Goal: Information Seeking & Learning: Learn about a topic

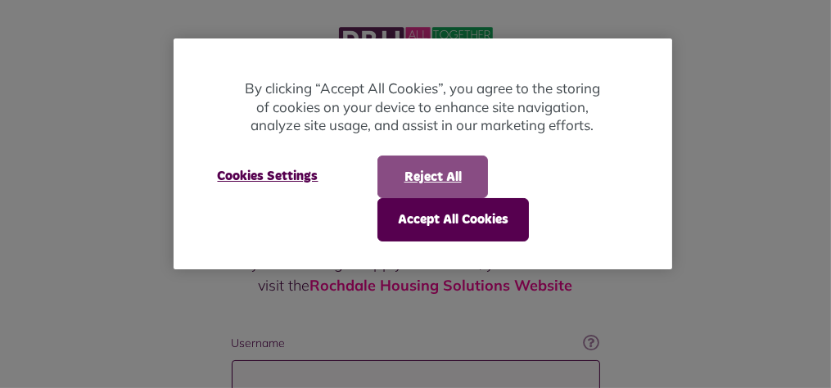
type input "**********"
click at [413, 175] on button "Reject All" at bounding box center [432, 177] width 111 height 43
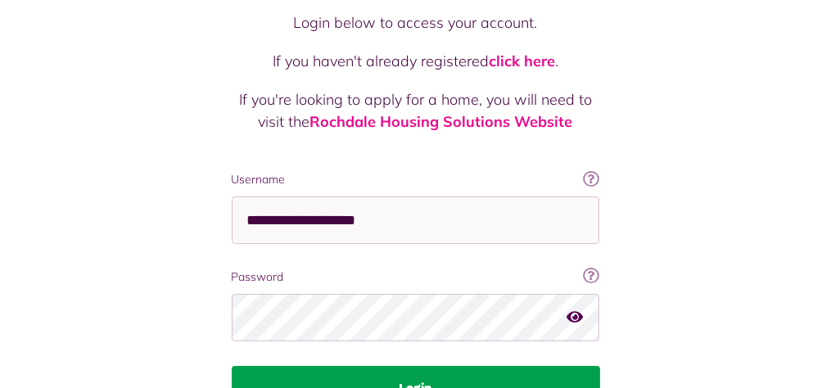
click at [232, 366] on button "Login" at bounding box center [416, 389] width 368 height 46
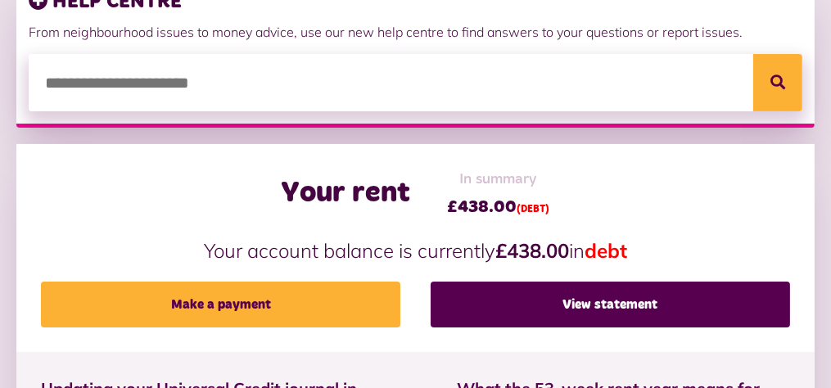
scroll to position [411, 0]
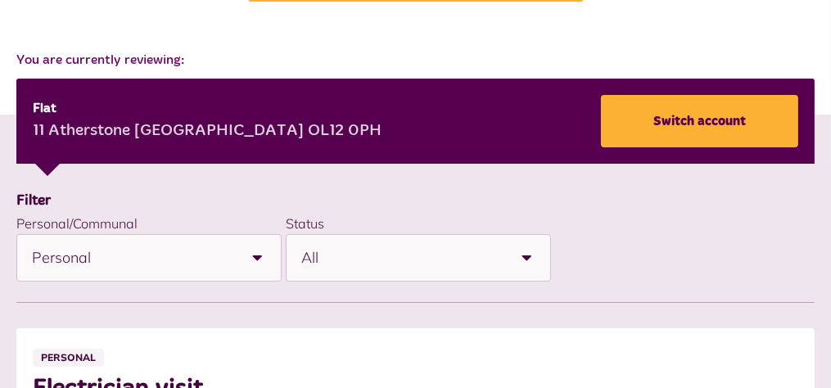
scroll to position [202, 0]
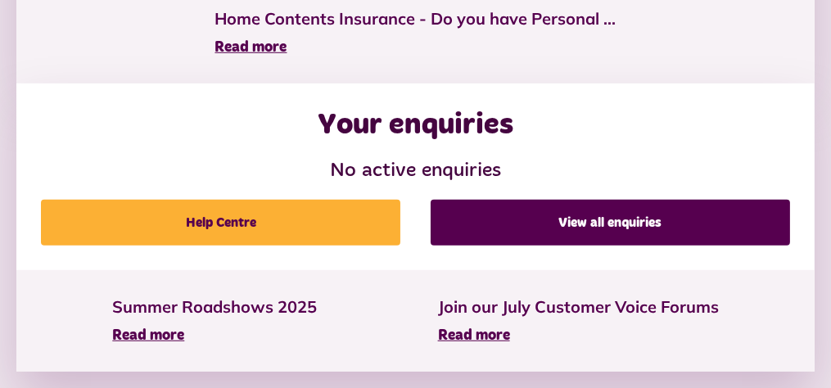
scroll to position [1453, 0]
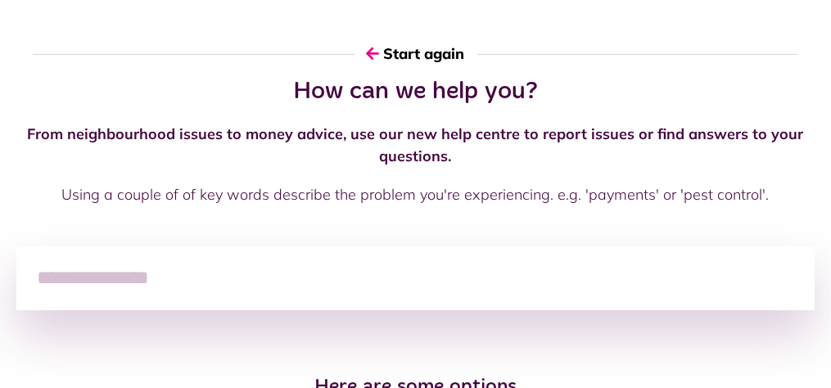
scroll to position [117, 0]
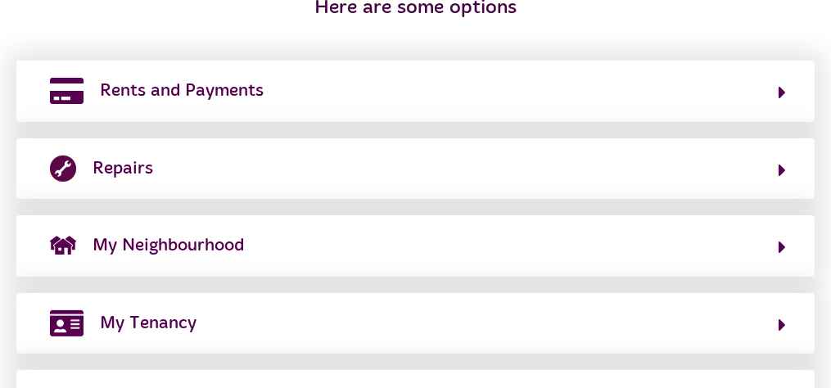
scroll to position [494, 0]
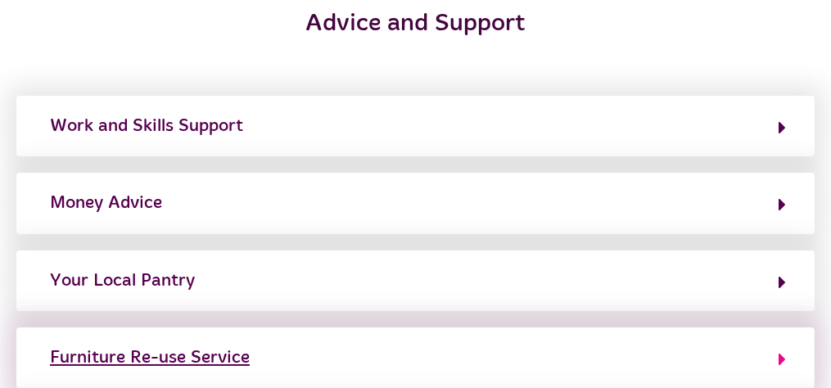
scroll to position [151, 0]
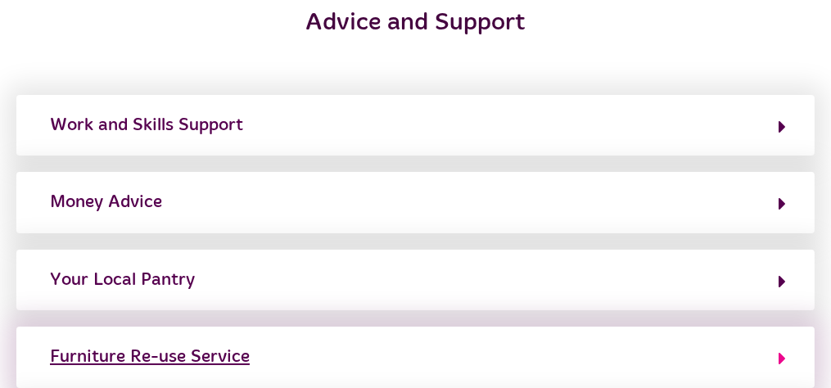
click at [250, 344] on div "Furniture Re-use Service" at bounding box center [150, 357] width 200 height 26
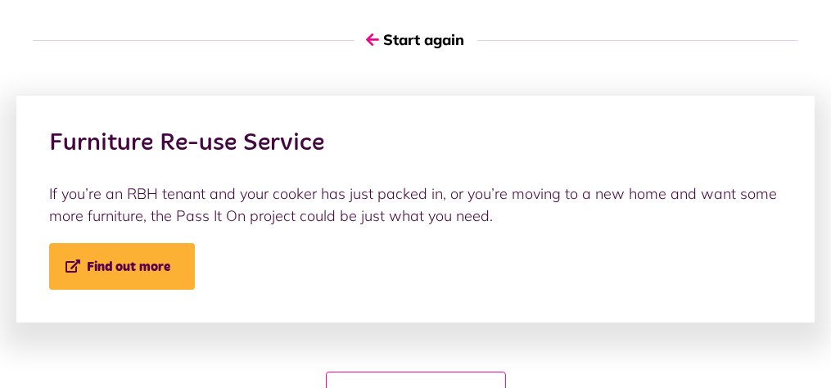
scroll to position [0, 0]
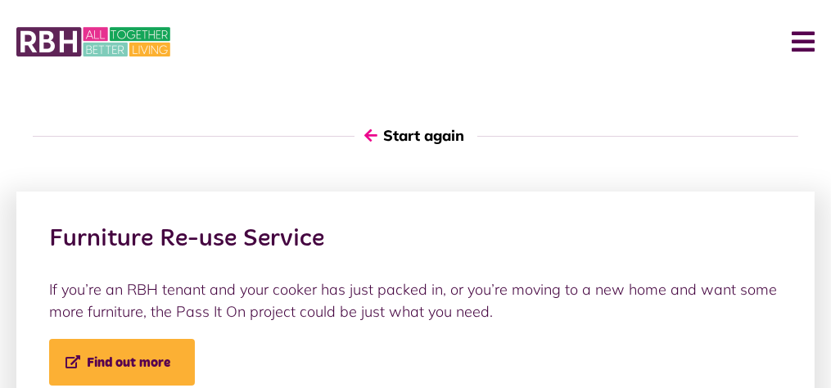
click at [378, 128] on icon "button" at bounding box center [371, 135] width 13 height 15
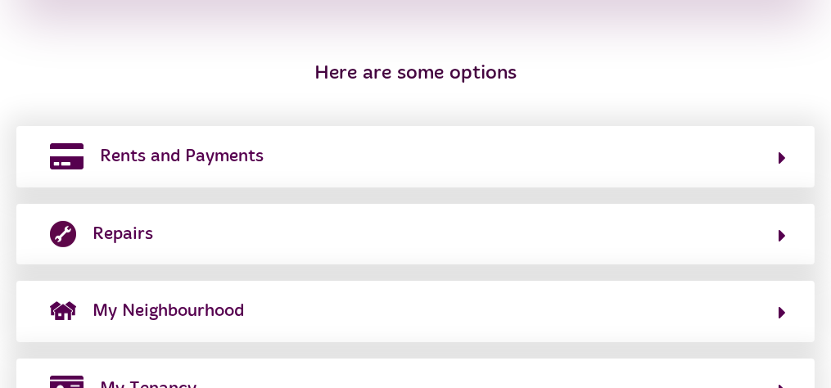
scroll to position [399, 0]
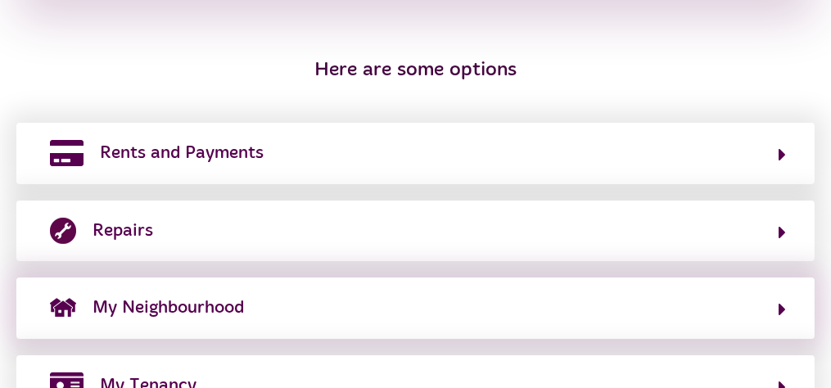
click at [474, 278] on div "My Neighbourhood" at bounding box center [415, 308] width 798 height 61
click at [779, 300] on icon "button" at bounding box center [782, 310] width 7 height 20
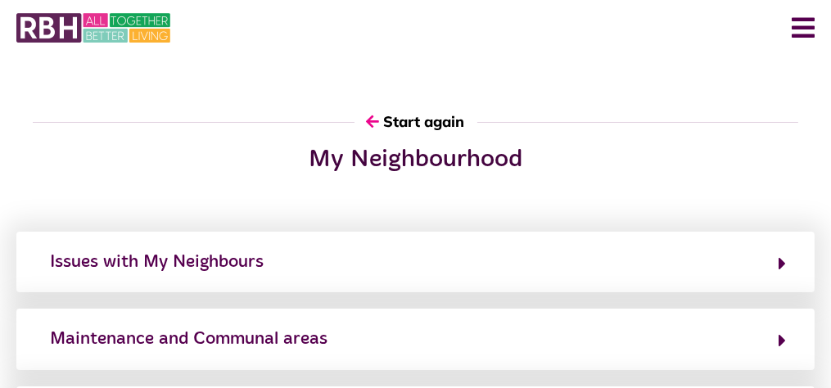
scroll to position [0, 0]
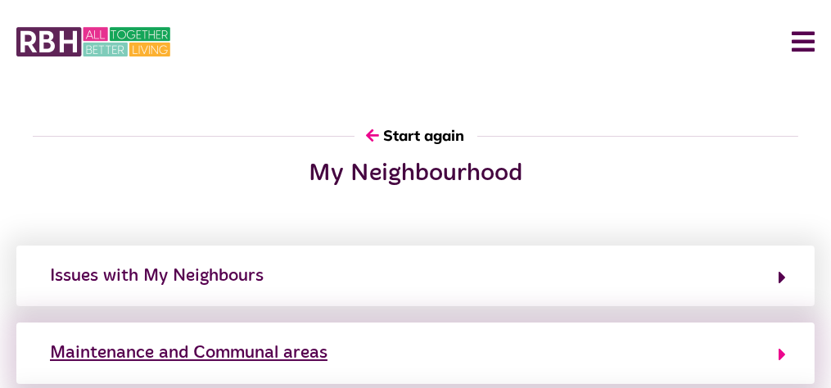
click at [779, 345] on icon "button" at bounding box center [782, 355] width 7 height 20
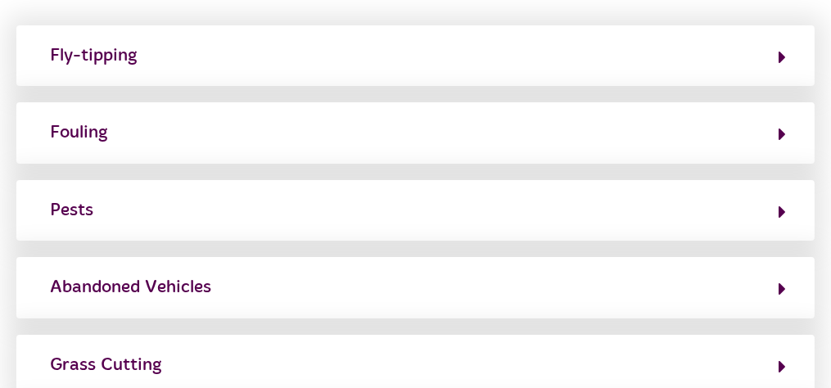
scroll to position [221, 0]
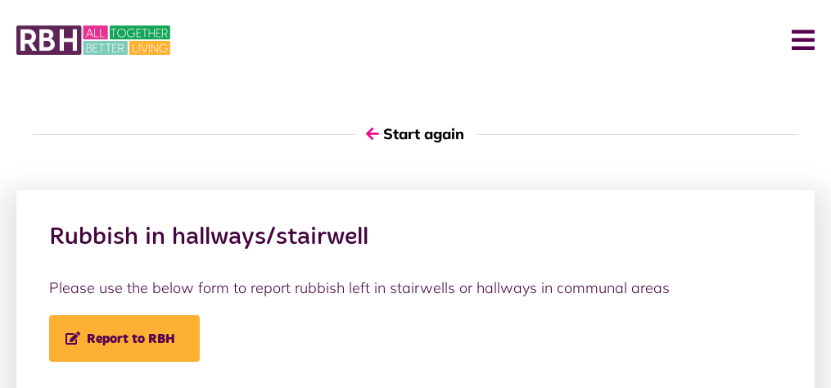
scroll to position [0, 0]
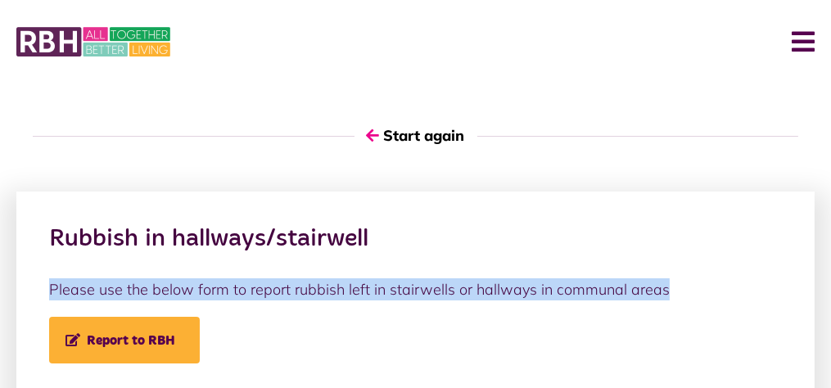
drag, startPoint x: 495, startPoint y: 230, endPoint x: 292, endPoint y: 211, distance: 203.9
click at [292, 211] on div "Rubbish in hallways/stairwell Please use the below form to report rubbish left …" at bounding box center [415, 294] width 798 height 205
drag, startPoint x: 292, startPoint y: 211, endPoint x: 383, endPoint y: 228, distance: 92.5
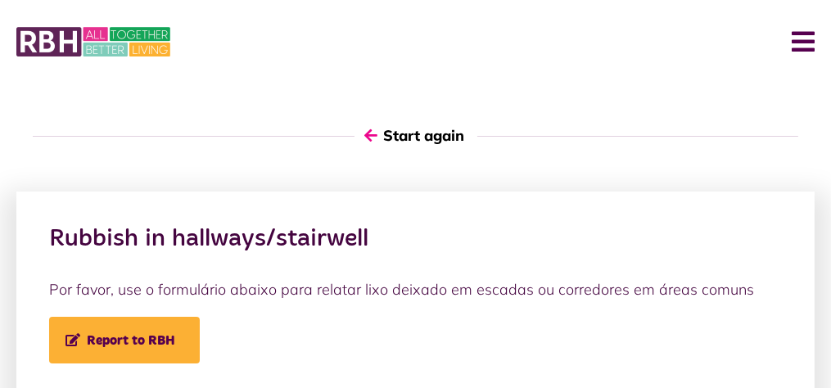
click at [378, 128] on icon "button" at bounding box center [371, 135] width 13 height 15
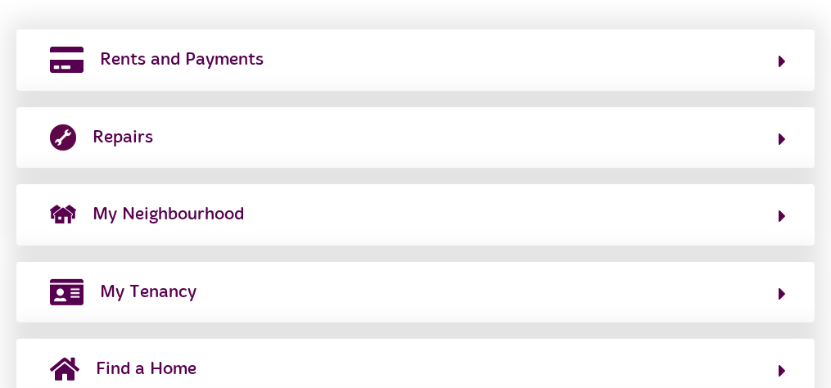
scroll to position [494, 0]
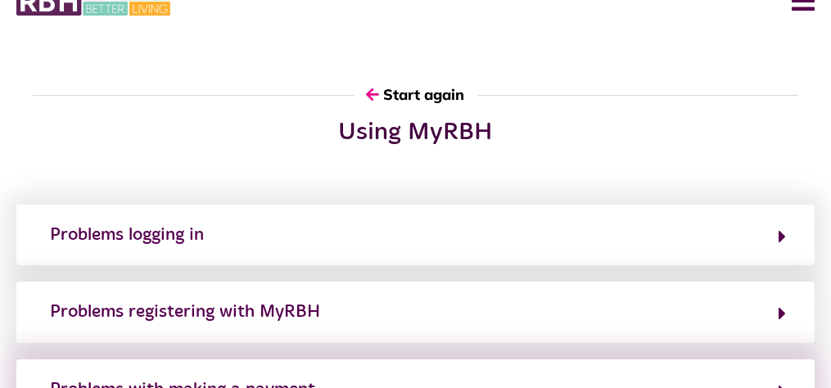
scroll to position [0, 0]
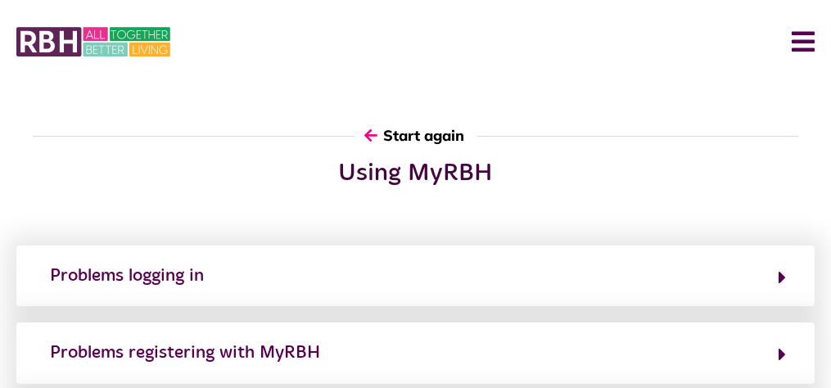
click at [378, 128] on icon "button" at bounding box center [371, 135] width 13 height 15
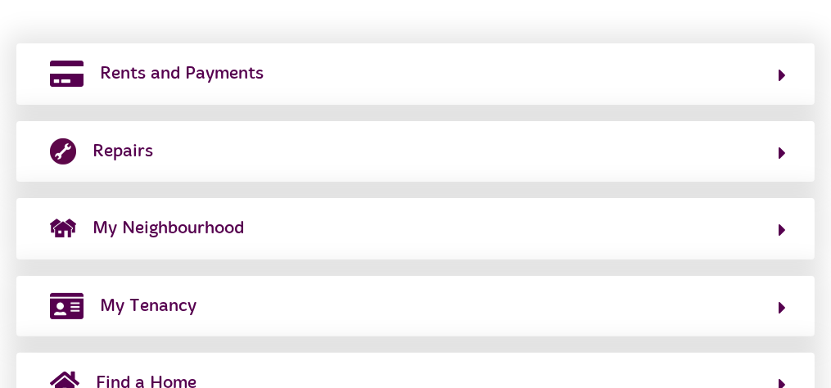
scroll to position [479, 0]
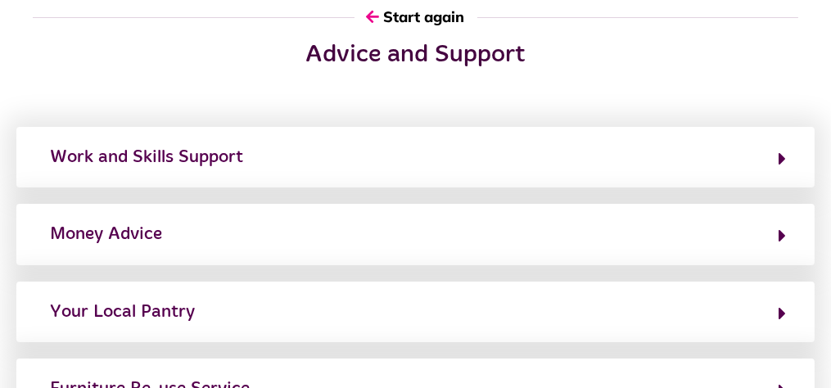
scroll to position [126, 0]
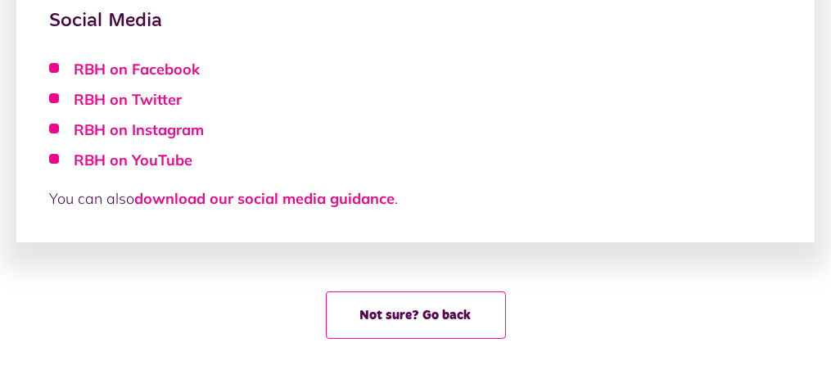
scroll to position [29, 0]
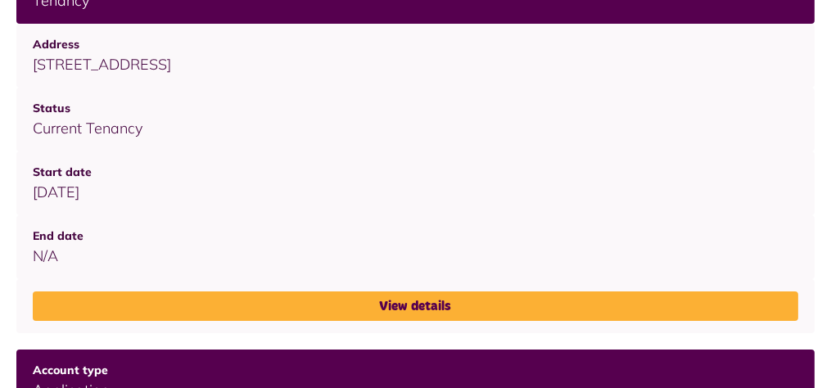
scroll to position [292, 0]
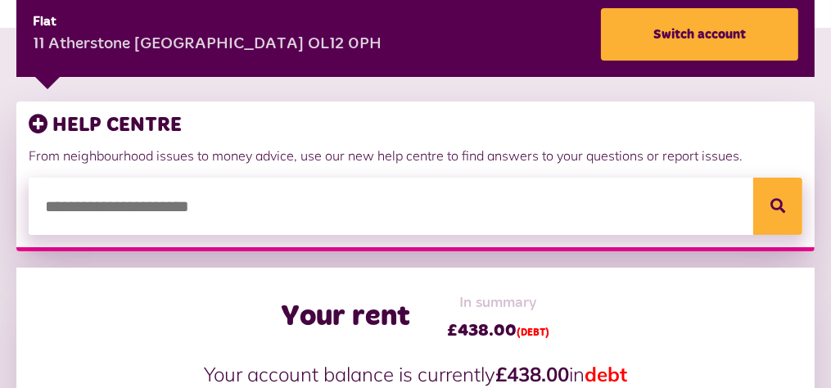
scroll to position [288, 0]
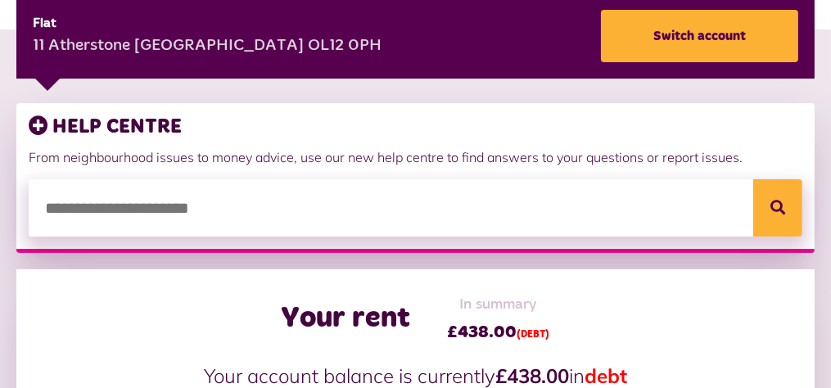
click at [575, 179] on input "search" at bounding box center [416, 207] width 774 height 57
paste input "**********"
type input "**********"
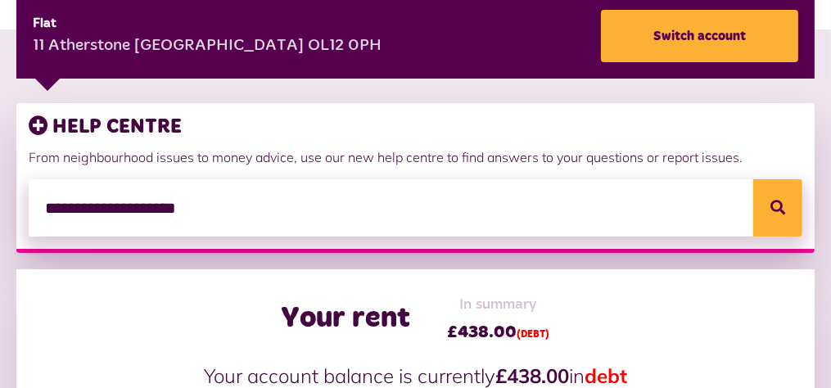
click at [0, 0] on span "Search" at bounding box center [0, 0] width 0 height 0
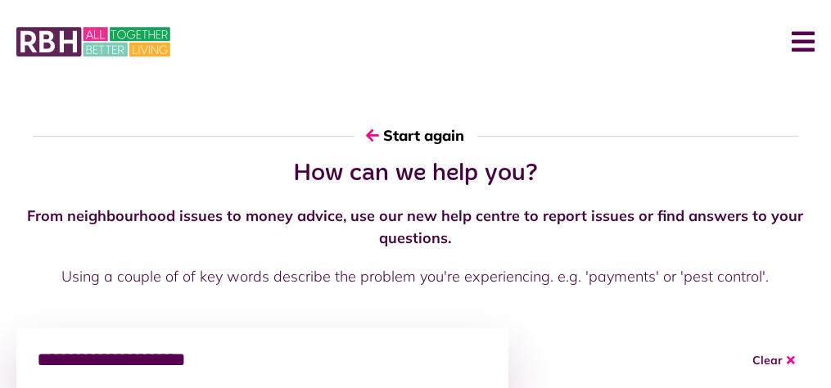
click at [508, 328] on input "**********" at bounding box center [262, 360] width 492 height 64
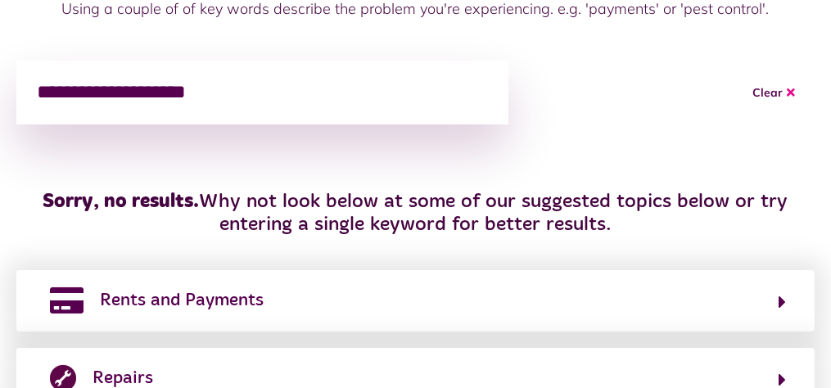
scroll to position [269, 0]
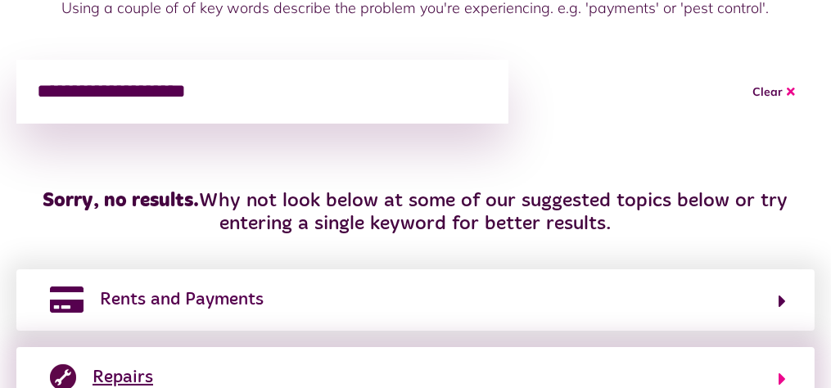
click at [761, 364] on button "Repairs" at bounding box center [415, 378] width 741 height 28
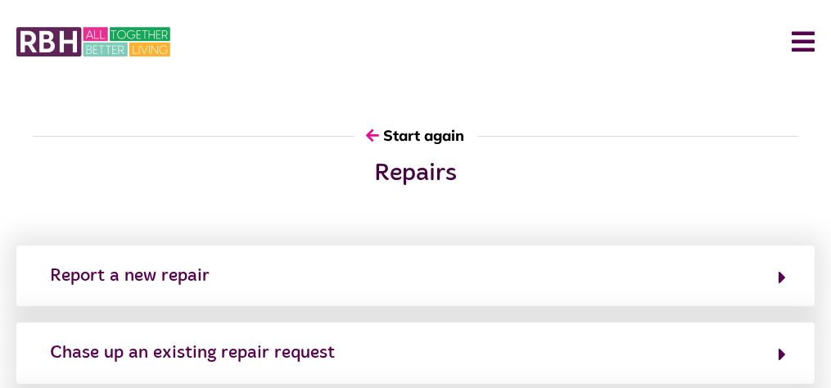
scroll to position [0, 0]
click at [378, 128] on icon "button" at bounding box center [371, 135] width 13 height 15
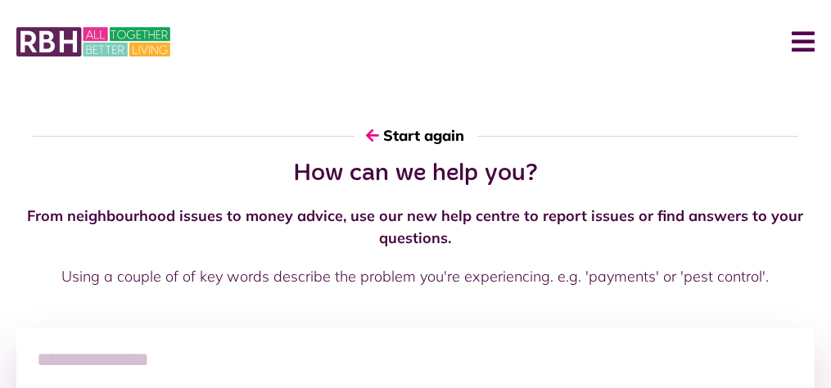
click at [459, 328] on input "search" at bounding box center [415, 360] width 798 height 64
click at [508, 328] on input "******" at bounding box center [262, 360] width 492 height 64
type input "*"
paste input "**********"
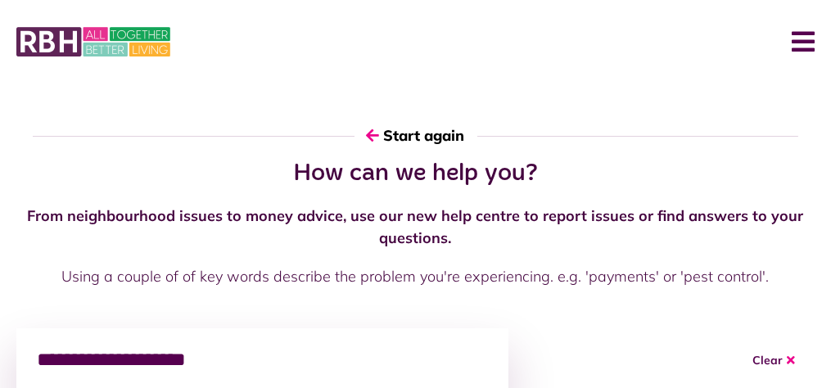
click at [503, 328] on input "**********" at bounding box center [262, 360] width 492 height 64
type input "**********"
click at [508, 328] on input "**********" at bounding box center [262, 360] width 492 height 64
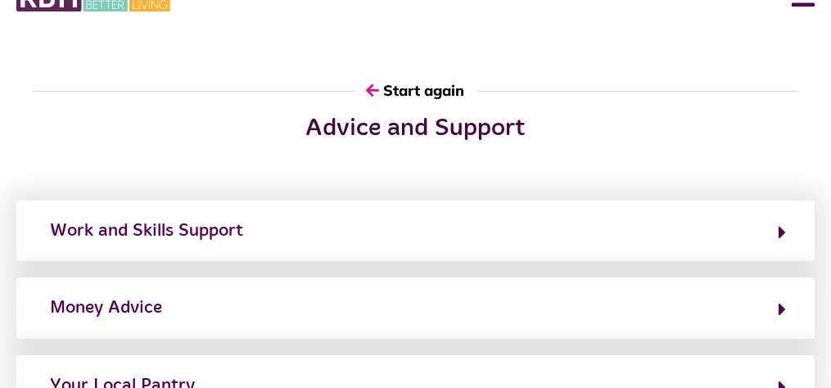
scroll to position [46, 0]
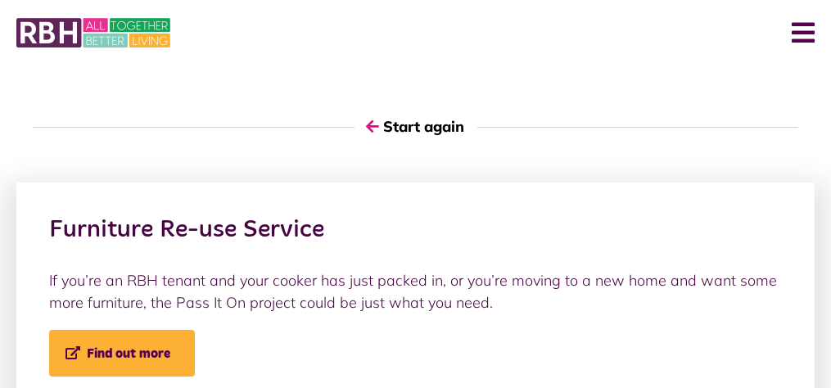
scroll to position [0, 0]
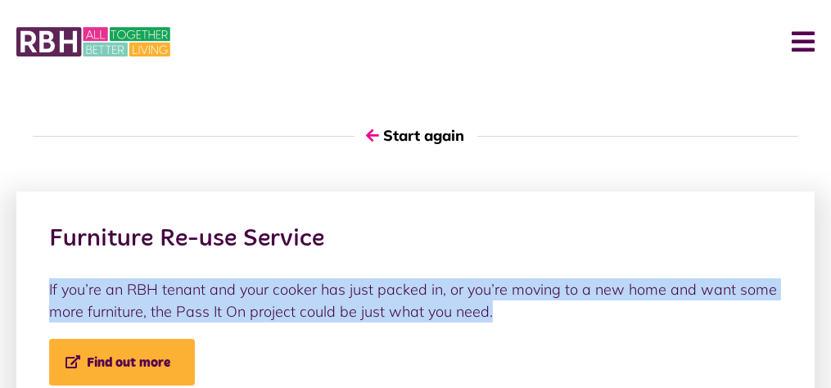
drag, startPoint x: 638, startPoint y: 255, endPoint x: 278, endPoint y: 203, distance: 363.3
click at [278, 203] on div "Furniture Re-use Service If you’re an RBH tenant and your cooker has just packe…" at bounding box center [415, 305] width 798 height 227
drag, startPoint x: 278, startPoint y: 203, endPoint x: 356, endPoint y: 225, distance: 80.9
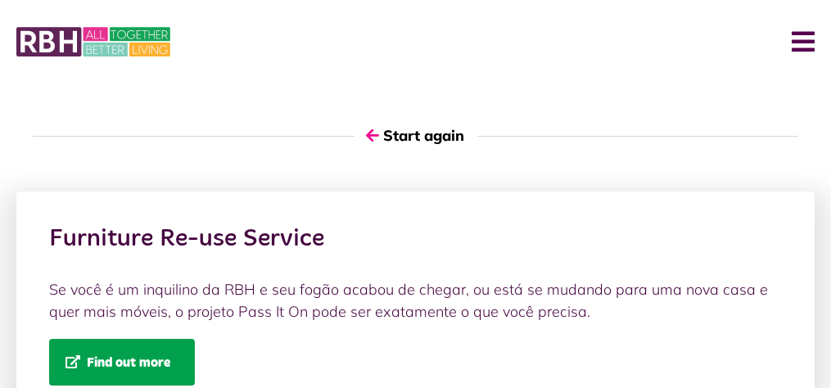
click at [195, 339] on link "Find out more" at bounding box center [122, 362] width 146 height 47
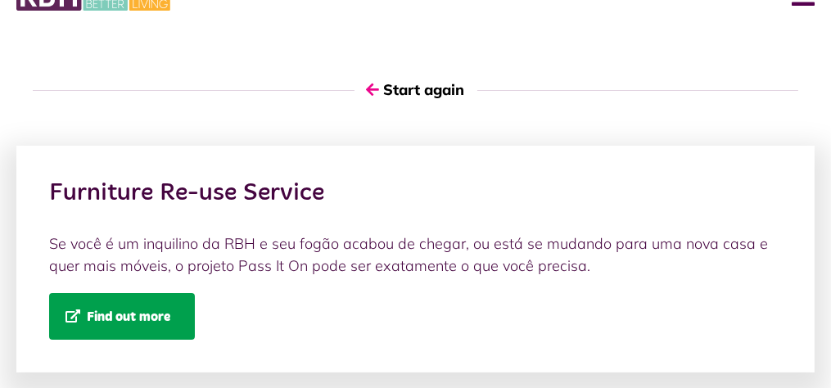
scroll to position [44, 0]
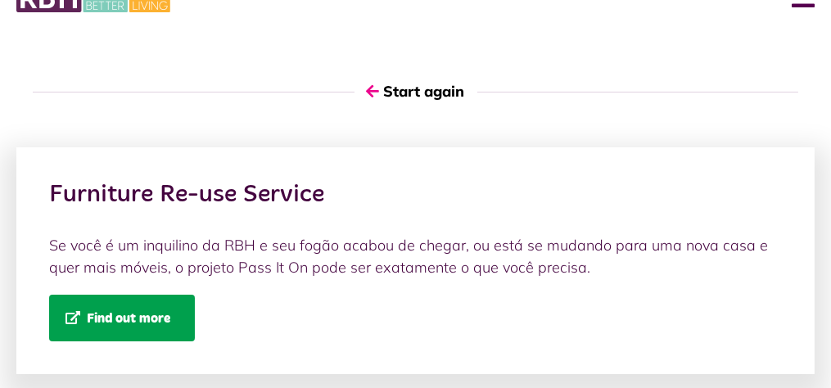
click at [170, 311] on span "Find out more" at bounding box center [118, 318] width 105 height 14
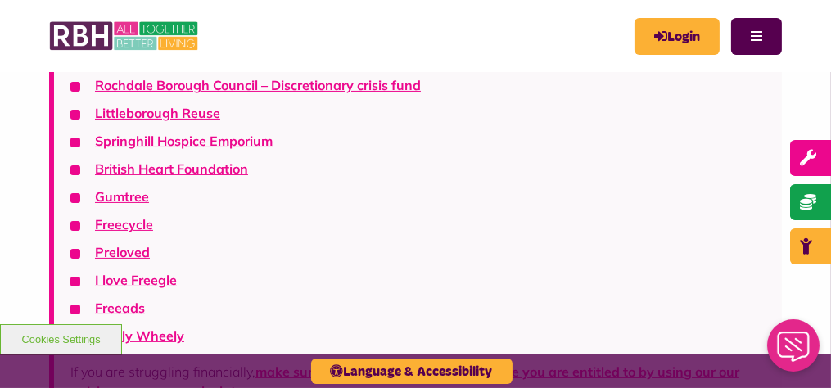
scroll to position [357, 0]
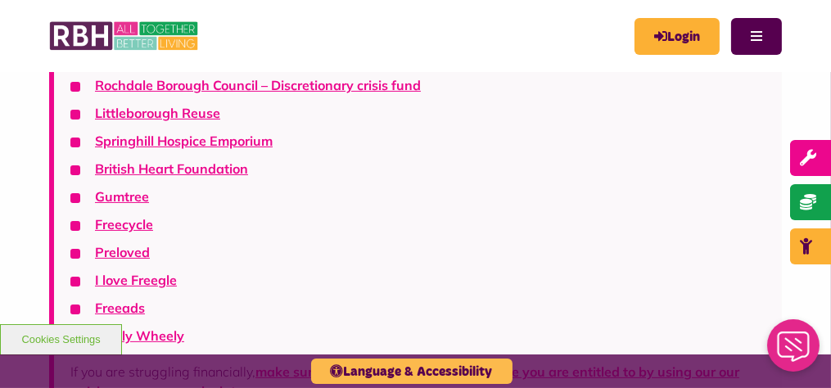
click at [388, 373] on button "Language & Accessibility" at bounding box center [411, 371] width 201 height 25
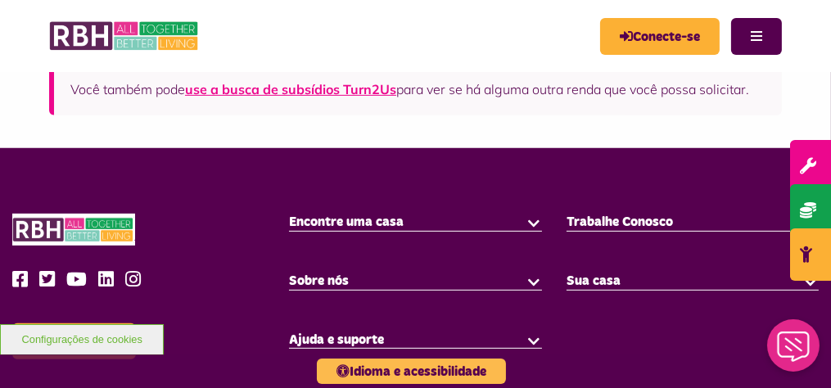
scroll to position [706, 0]
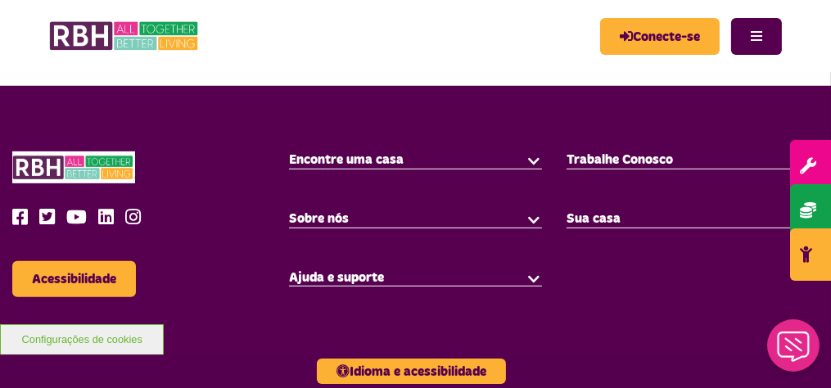
scroll to position [753, 0]
